Goal: Transaction & Acquisition: Purchase product/service

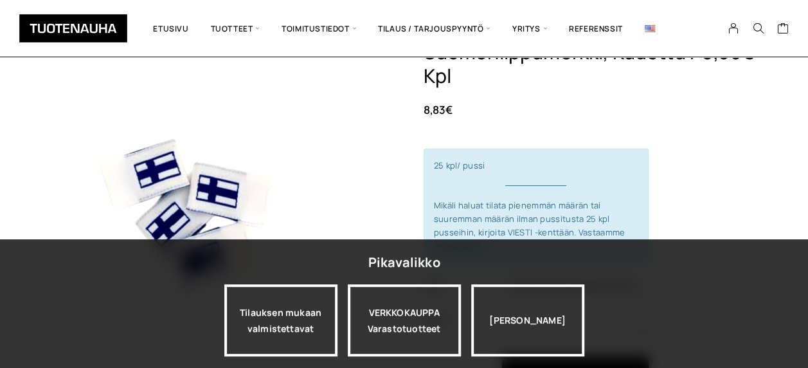
scroll to position [66, 0]
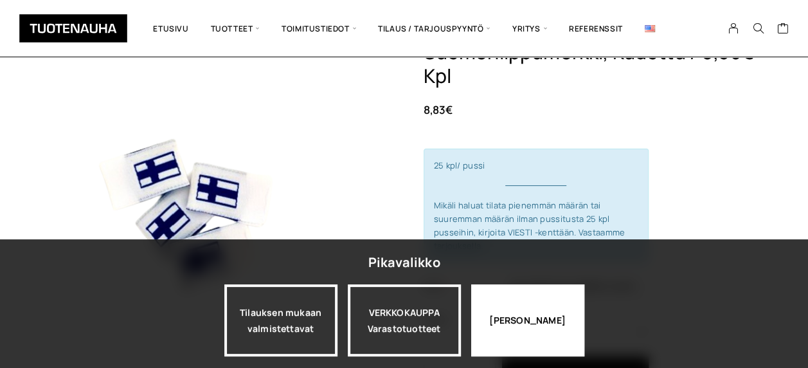
click at [547, 323] on div "[PERSON_NAME]" at bounding box center [527, 320] width 113 height 72
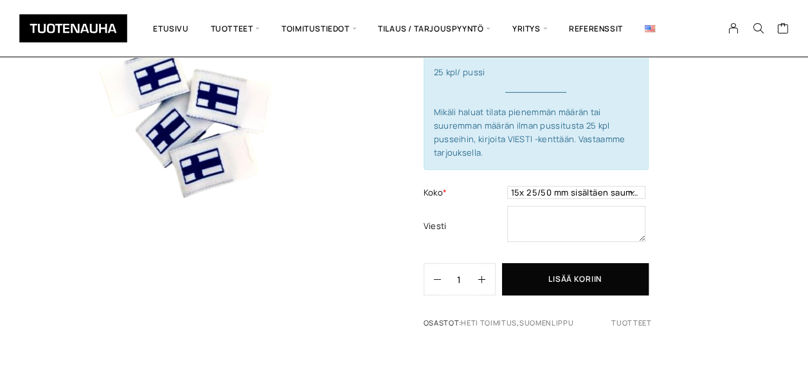
scroll to position [158, 0]
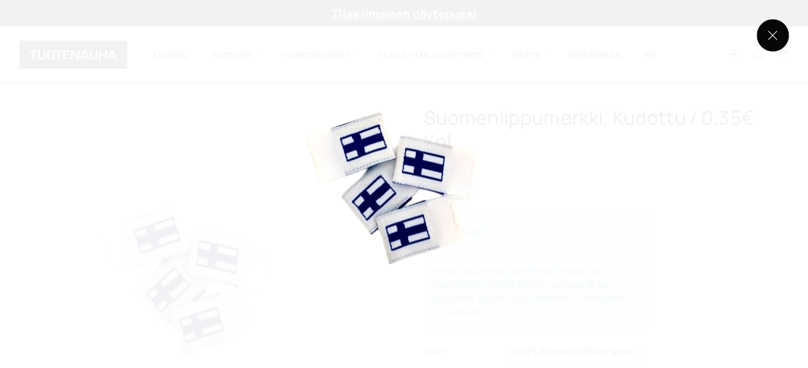
click at [775, 34] on button at bounding box center [772, 35] width 32 height 32
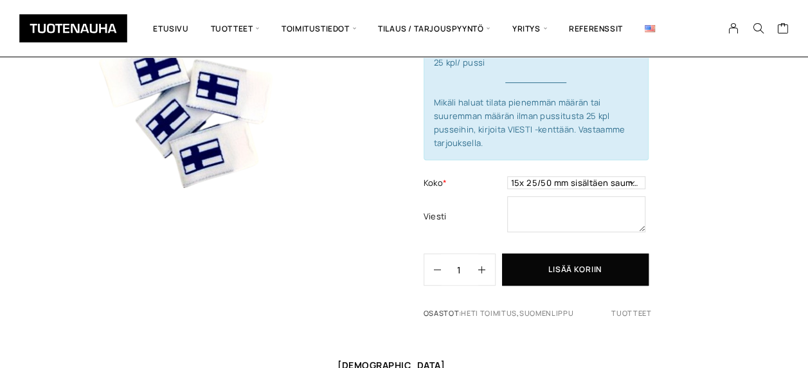
scroll to position [190, 0]
